Goal: Book appointment/travel/reservation

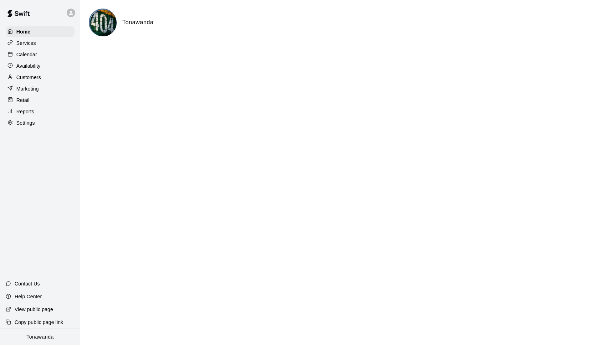
click at [38, 66] on p "Availability" at bounding box center [28, 65] width 24 height 7
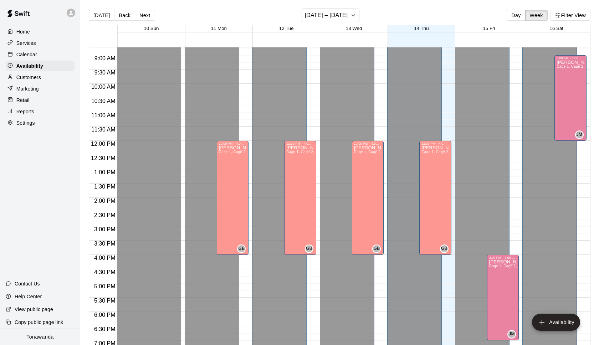
scroll to position [251, 0]
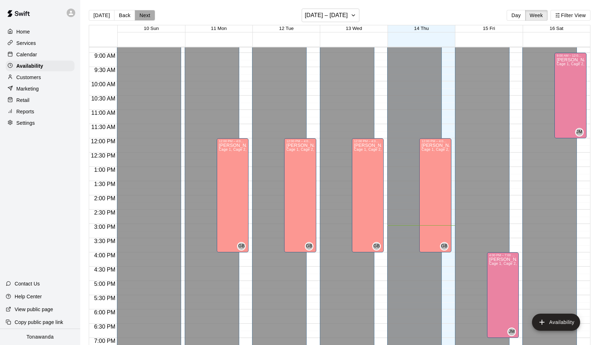
click at [144, 18] on button "Next" at bounding box center [145, 15] width 20 height 11
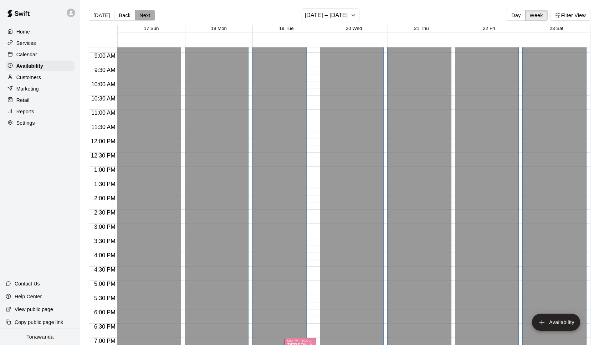
click at [144, 18] on button "Next" at bounding box center [145, 15] width 20 height 11
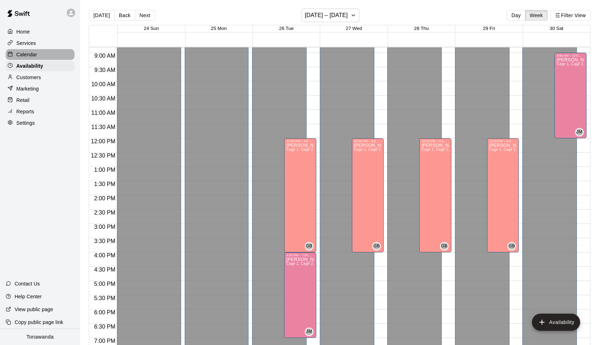
click at [32, 57] on p "Calendar" at bounding box center [26, 54] width 21 height 7
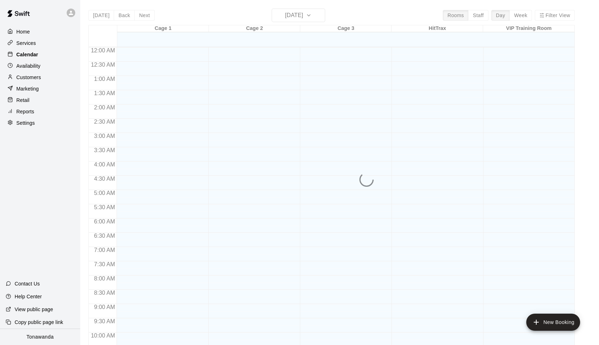
scroll to position [357, 0]
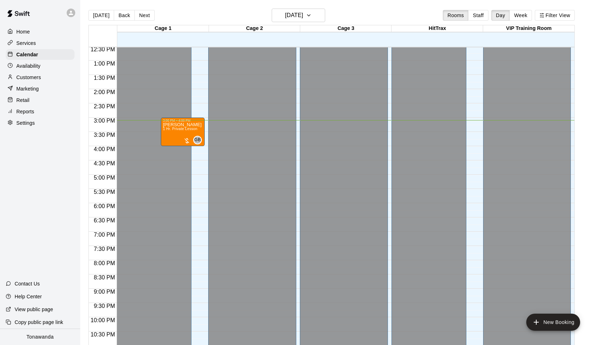
click at [313, 24] on div "[DATE] Back [DATE][DATE] Rooms Staff Day Week Filter View" at bounding box center [331, 17] width 486 height 16
click at [316, 18] on button "[DATE]" at bounding box center [298, 16] width 53 height 14
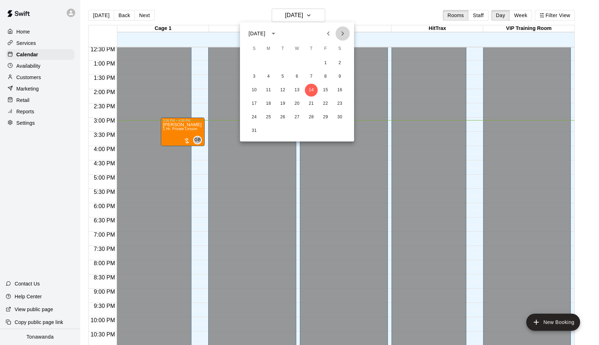
click at [344, 33] on icon "Next month" at bounding box center [342, 33] width 9 height 9
click at [327, 32] on icon "Previous month" at bounding box center [328, 33] width 9 height 9
click at [342, 116] on button "30" at bounding box center [339, 117] width 13 height 13
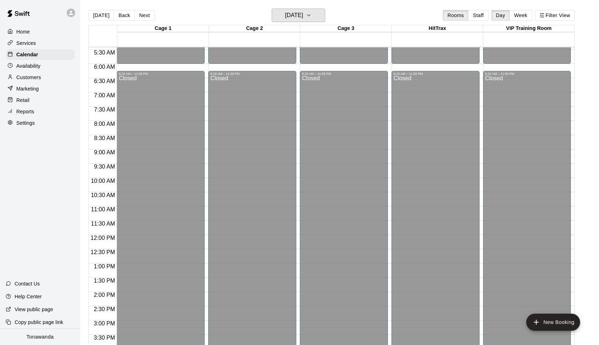
scroll to position [155, 0]
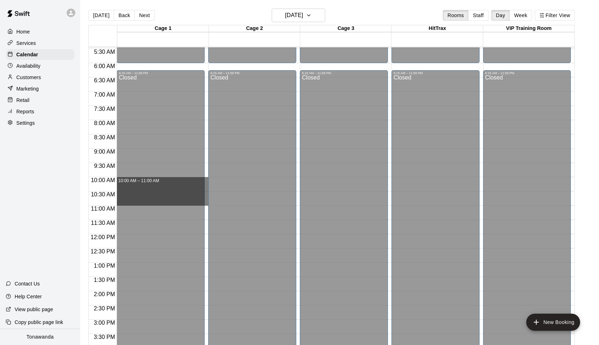
drag, startPoint x: 206, startPoint y: 177, endPoint x: 205, endPoint y: 205, distance: 27.5
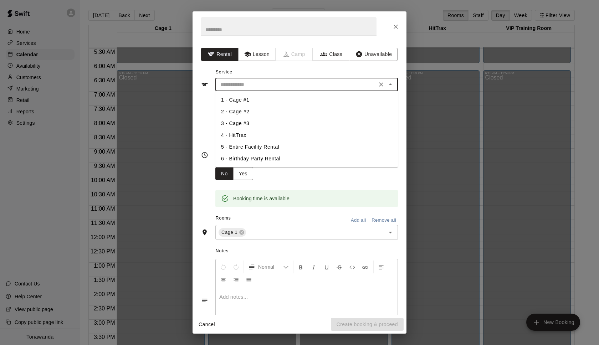
click at [231, 83] on input "text" at bounding box center [295, 84] width 157 height 9
click at [239, 102] on li "1 - Cage #1" at bounding box center [306, 100] width 182 height 12
type input "**********"
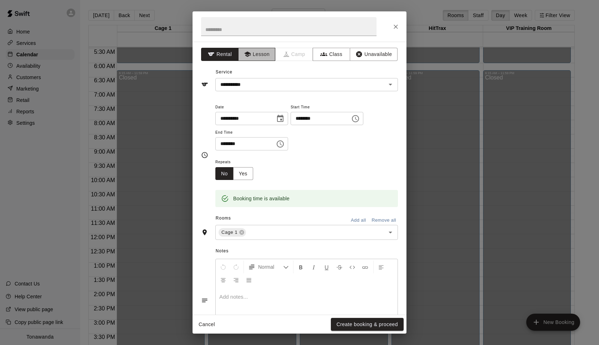
click at [260, 55] on button "Lesson" at bounding box center [256, 54] width 37 height 13
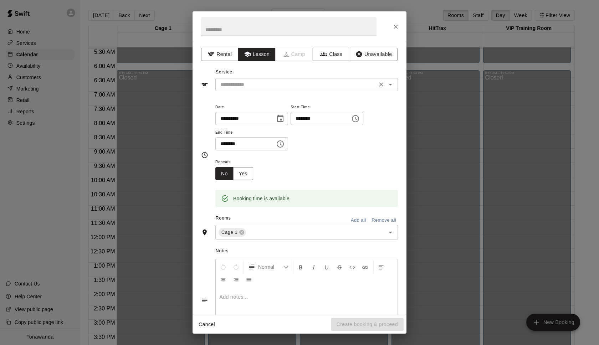
click at [249, 87] on input "text" at bounding box center [295, 84] width 157 height 9
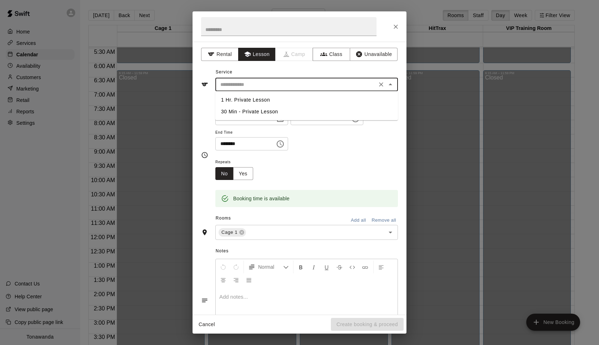
click at [250, 100] on li "1 Hr. Private Lesson" at bounding box center [306, 100] width 182 height 12
type input "**********"
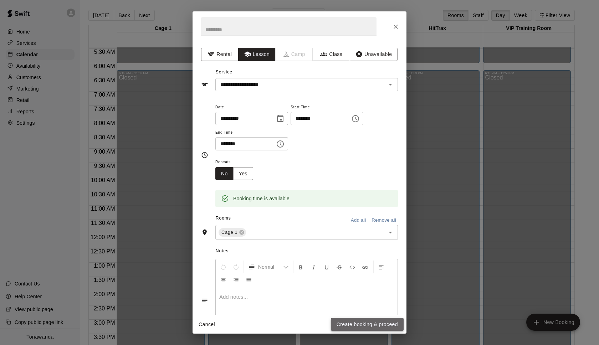
click at [360, 323] on button "Create booking & proceed" at bounding box center [367, 324] width 73 height 13
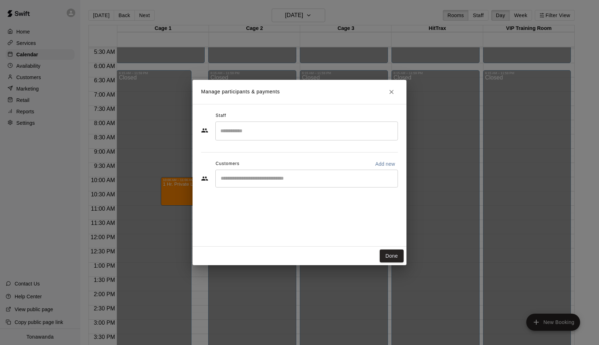
click at [245, 133] on input "Search staff" at bounding box center [306, 131] width 176 height 12
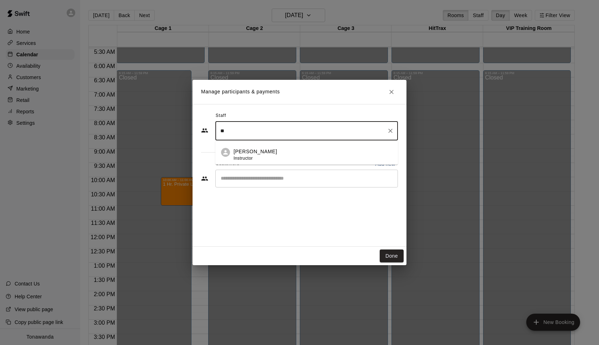
click at [254, 152] on p "[PERSON_NAME]" at bounding box center [254, 151] width 43 height 7
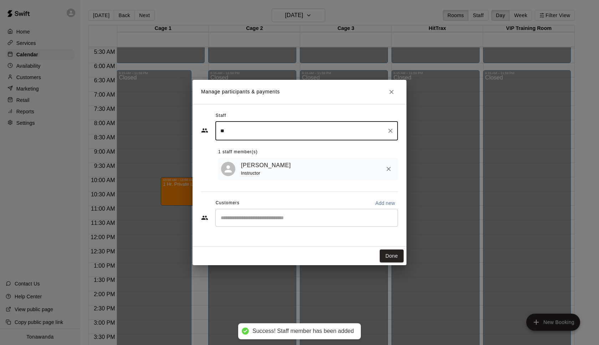
type input "**"
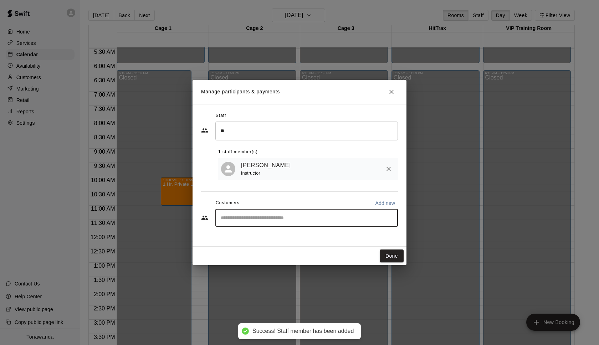
click at [268, 218] on input "Start typing to search customers..." at bounding box center [306, 217] width 176 height 7
click at [383, 202] on p "Add new" at bounding box center [385, 203] width 20 height 7
select select "**"
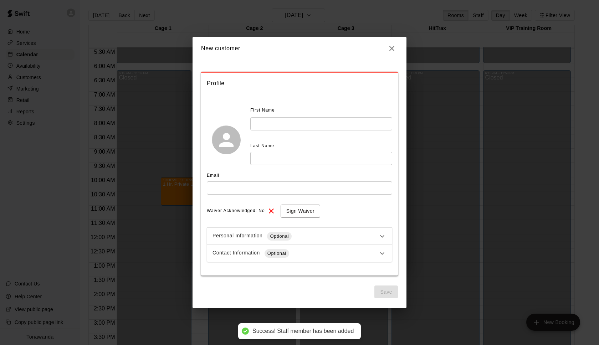
click at [286, 125] on input "text" at bounding box center [321, 123] width 142 height 13
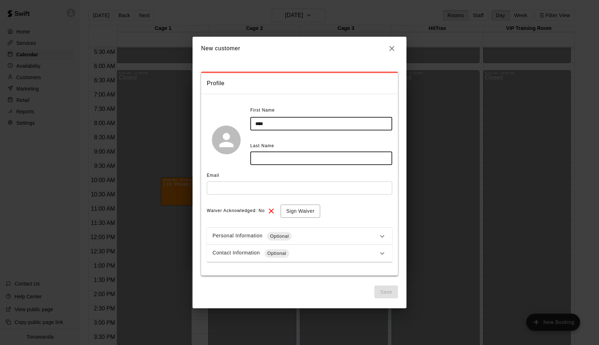
type input "****"
type input "*******"
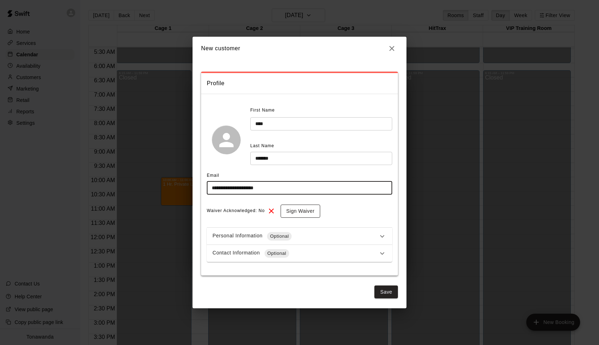
type input "**********"
click at [307, 208] on button "Sign Waiver" at bounding box center [300, 211] width 40 height 13
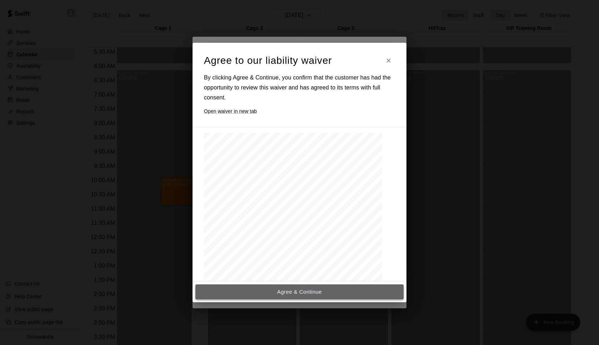
click at [306, 291] on button "Agree & Continue" at bounding box center [299, 291] width 208 height 15
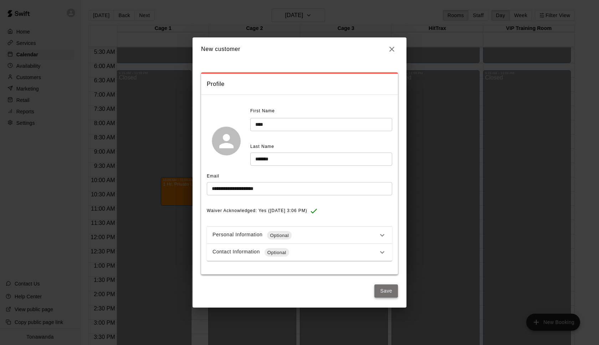
click at [389, 293] on button "Save" at bounding box center [386, 290] width 24 height 13
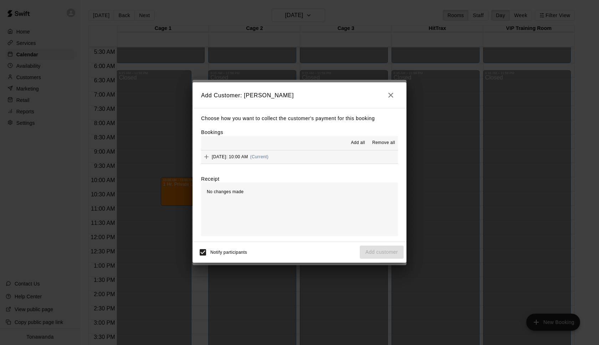
click at [356, 143] on span "Add all" at bounding box center [358, 142] width 14 height 7
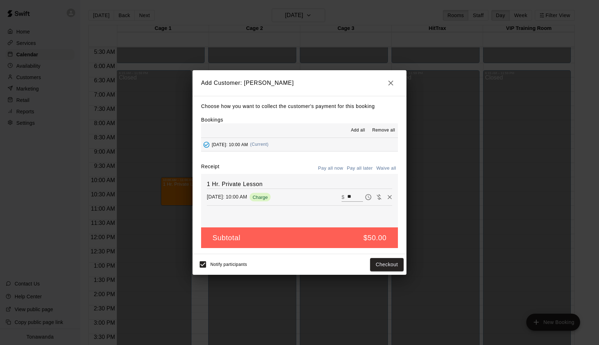
click at [355, 170] on button "Pay all later" at bounding box center [360, 168] width 30 height 11
click at [382, 265] on button "Add customer" at bounding box center [382, 264] width 44 height 13
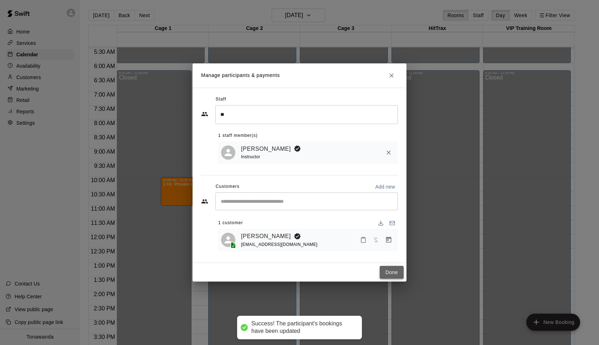
click at [390, 273] on button "Done" at bounding box center [391, 272] width 24 height 13
